Goal: Task Accomplishment & Management: Complete application form

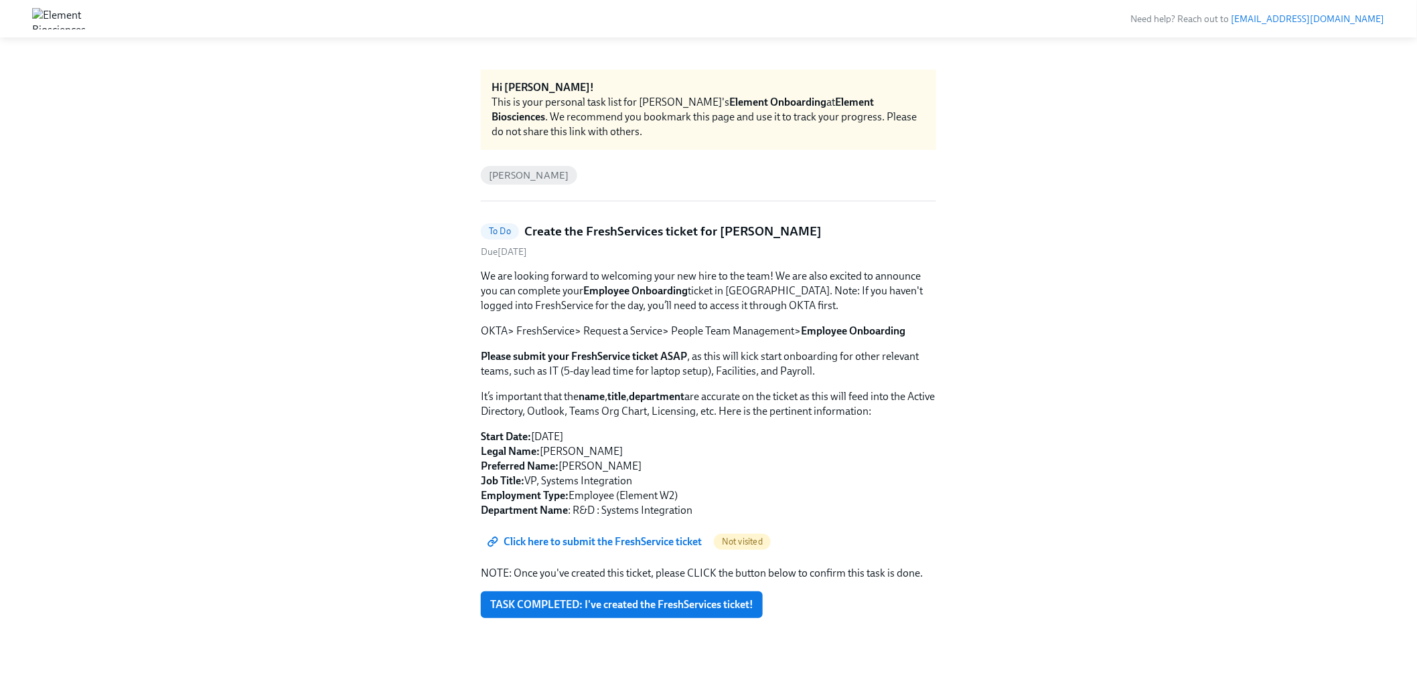
scroll to position [5, 0]
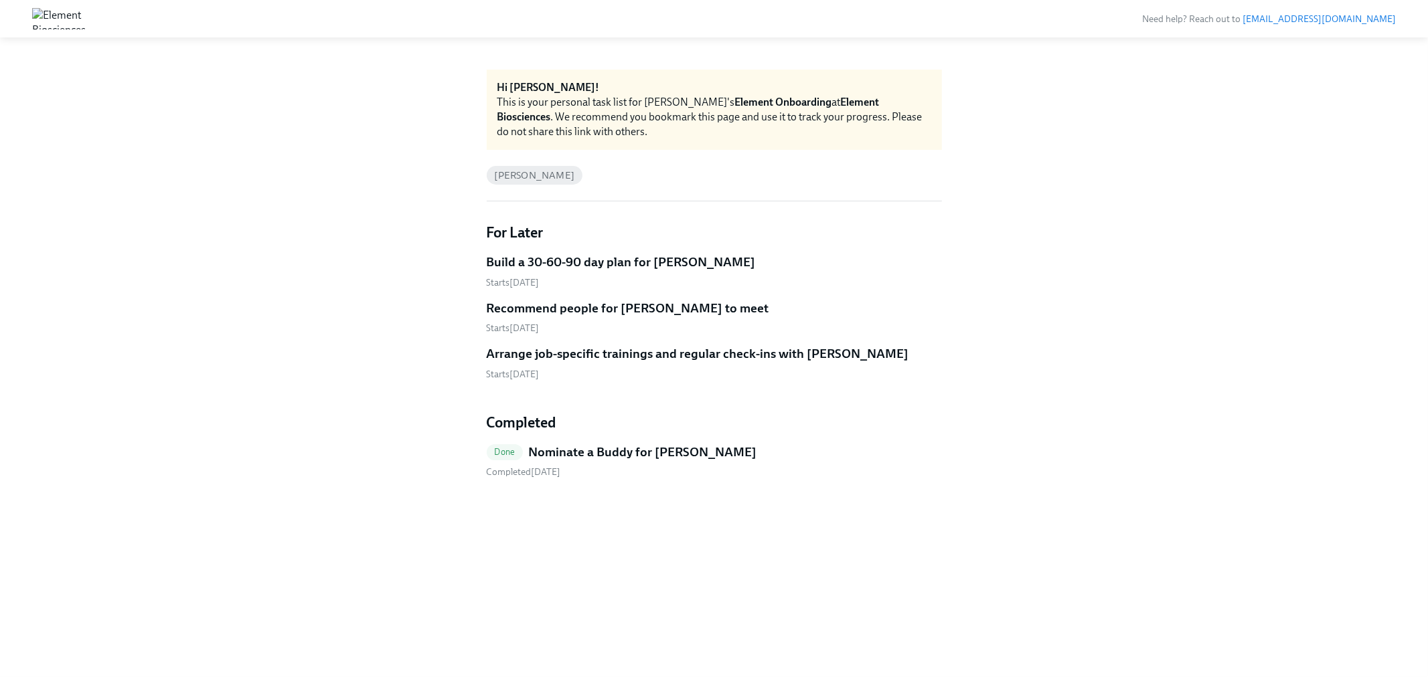
click at [618, 454] on h5 "Nominate a Buddy for Andrew Price" at bounding box center [642, 452] width 228 height 17
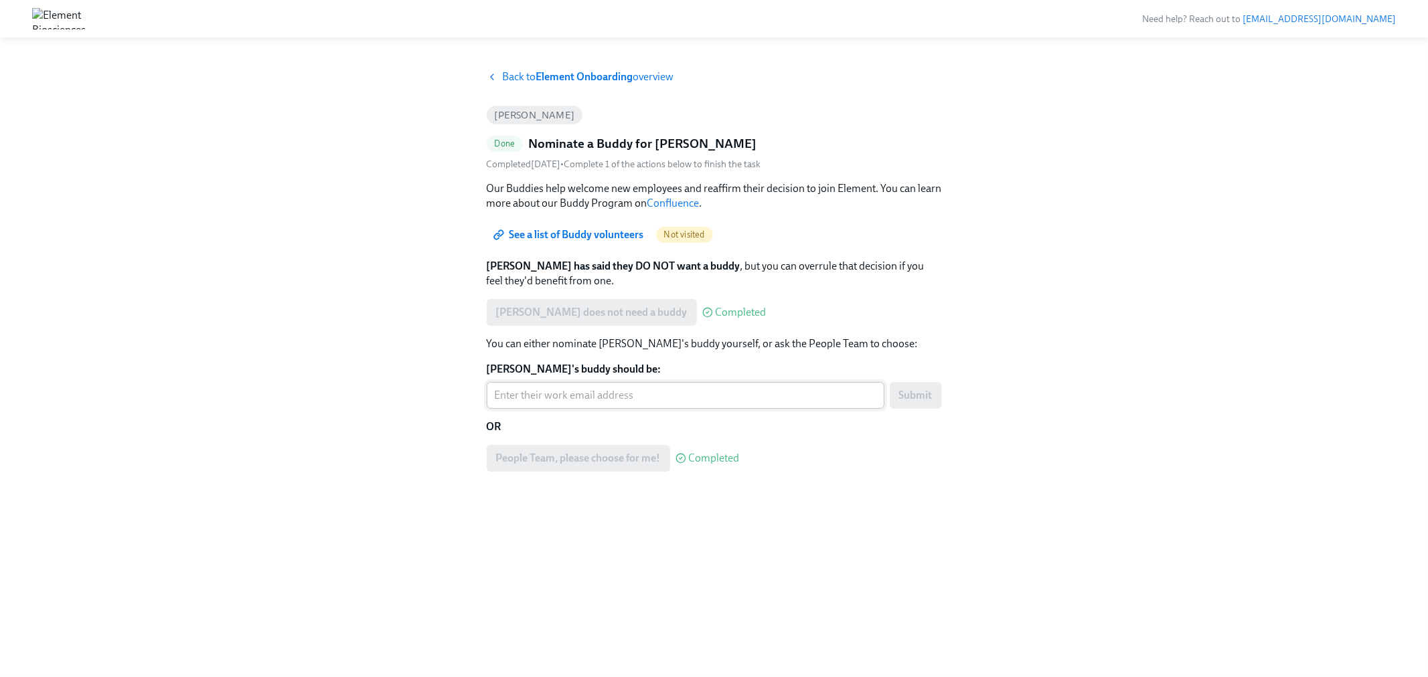
click at [582, 398] on input "Andrew's buddy should be:" at bounding box center [686, 395] width 398 height 27
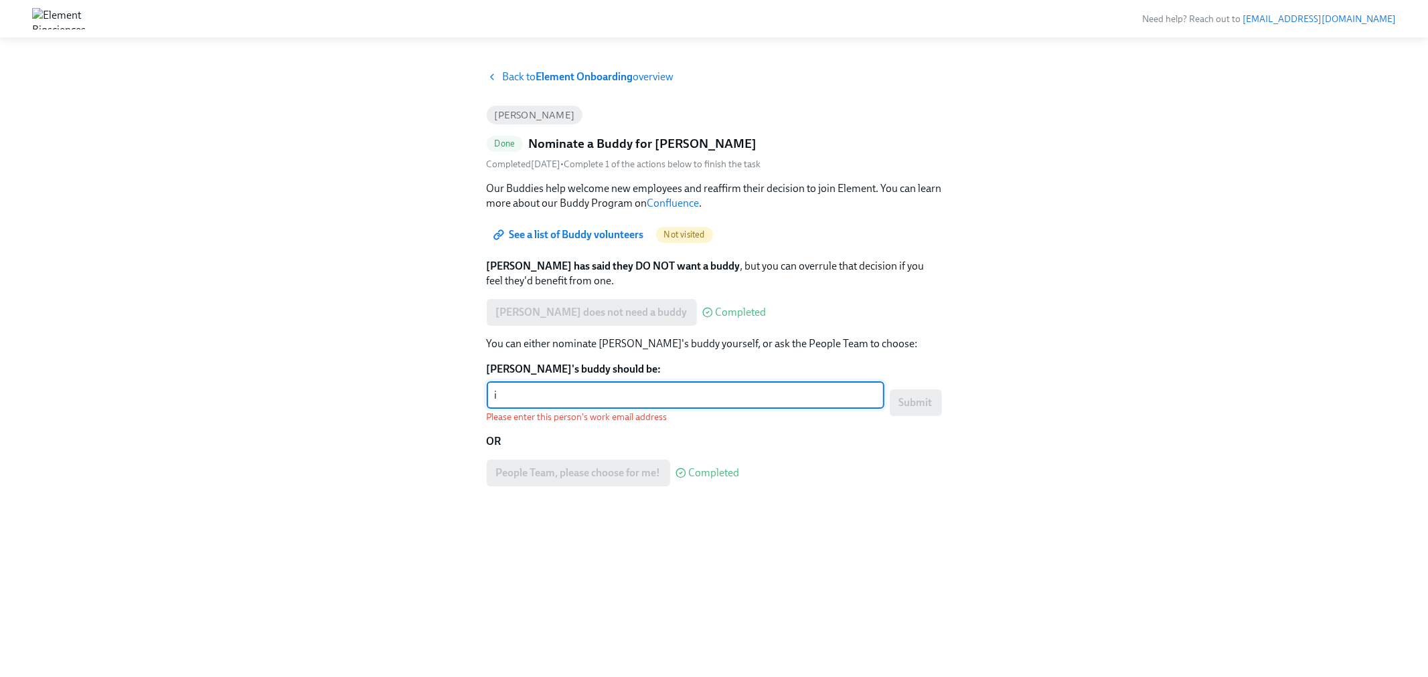
type input "i"
click at [489, 397] on input "@elembio.com" at bounding box center [686, 395] width 398 height 27
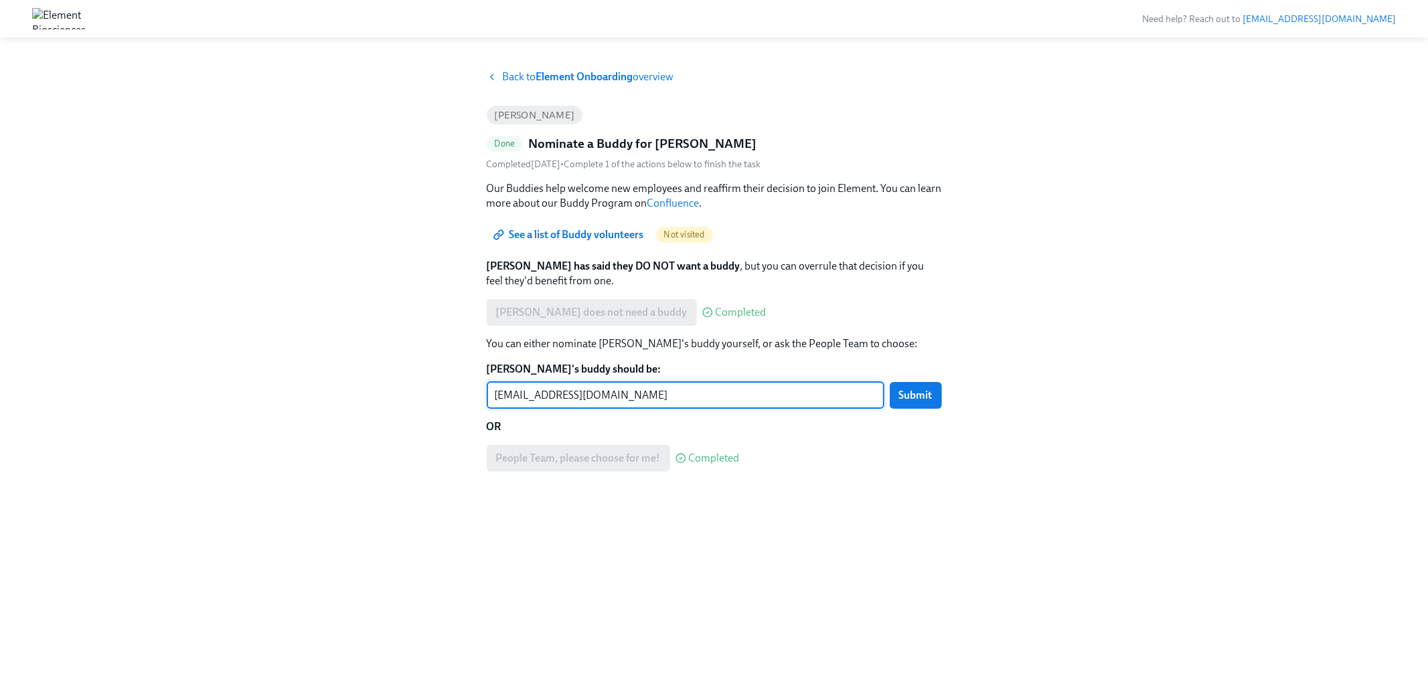
type input "123@elembio.com"
click at [580, 550] on div "Back to Element Onboarding overview Andrew Price Done Nominate a Buddy for Andr…" at bounding box center [714, 358] width 455 height 576
click at [520, 392] on input "123@elembio.com" at bounding box center [686, 395] width 398 height 27
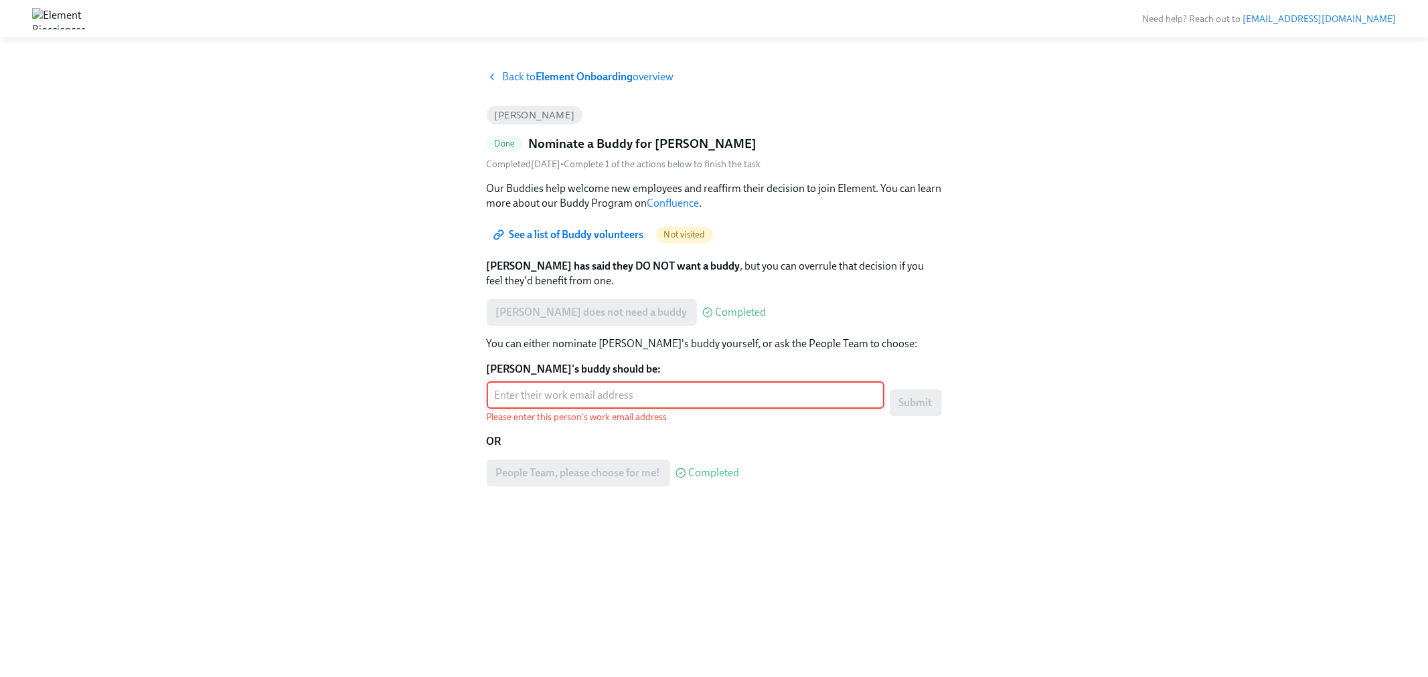
click at [601, 315] on div "Andrew does not need a buddy Completed" at bounding box center [627, 312] width 280 height 27
click at [866, 303] on div "Andrew does not need a buddy Completed" at bounding box center [714, 312] width 455 height 27
